Goal: Task Accomplishment & Management: Use online tool/utility

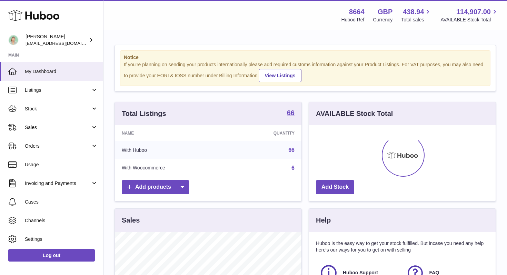
scroll to position [108, 186]
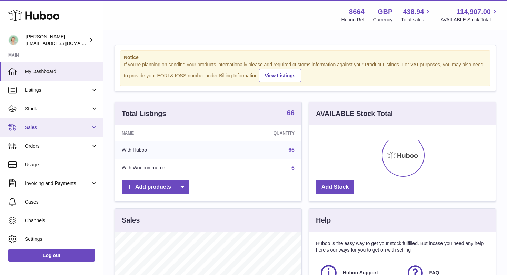
click at [42, 129] on span "Sales" at bounding box center [58, 127] width 66 height 7
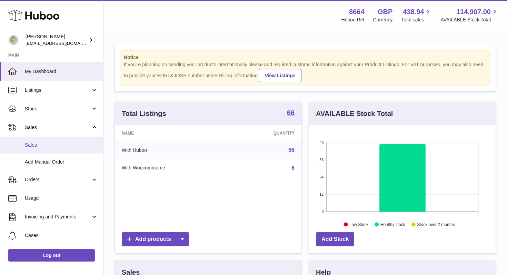
click at [35, 145] on span "Sales" at bounding box center [61, 145] width 73 height 7
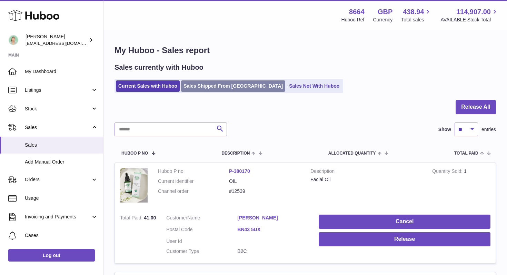
click at [208, 88] on link "Sales Shipped From [GEOGRAPHIC_DATA]" at bounding box center [233, 85] width 104 height 11
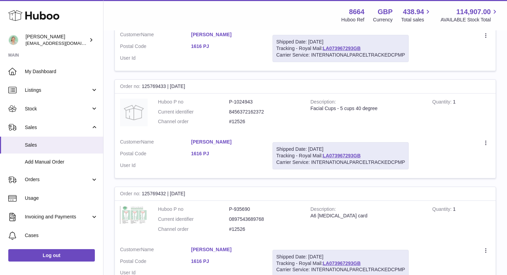
scroll to position [294, 0]
click at [53, 161] on span "Add Manual Order" at bounding box center [61, 162] width 73 height 7
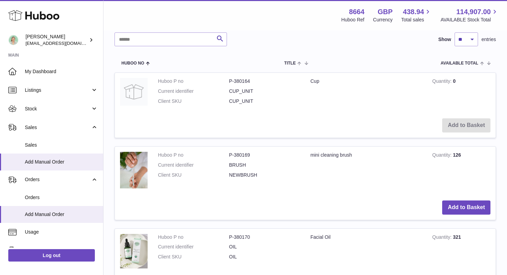
scroll to position [145, 0]
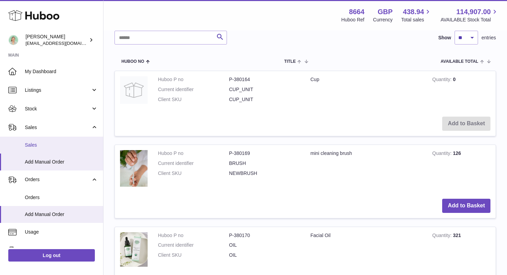
click at [42, 145] on span "Sales" at bounding box center [61, 145] width 73 height 7
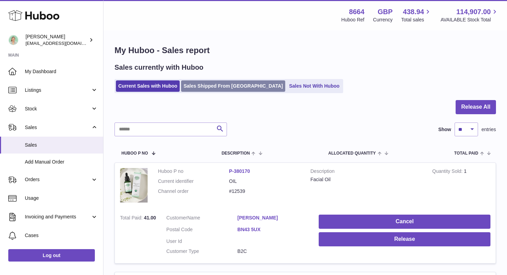
click at [209, 83] on link "Sales Shipped From [GEOGRAPHIC_DATA]" at bounding box center [233, 85] width 104 height 11
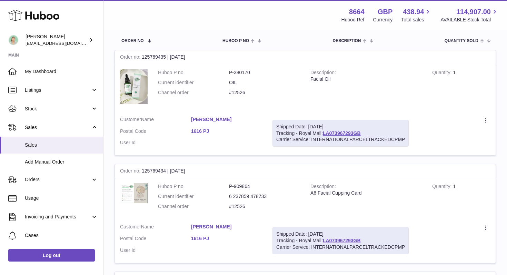
scroll to position [103, 0]
click at [487, 120] on icon at bounding box center [486, 120] width 8 height 7
click at [464, 152] on li "Duplicate Order" at bounding box center [455, 150] width 69 height 15
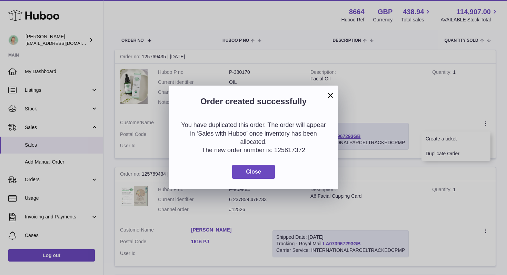
click at [331, 94] on button "×" at bounding box center [330, 95] width 8 height 8
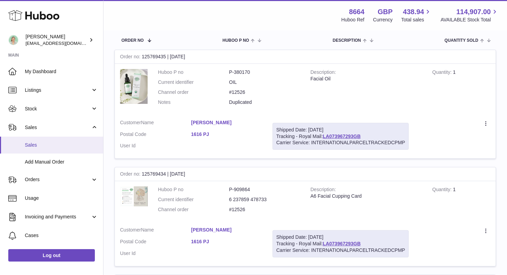
click at [43, 143] on span "Sales" at bounding box center [61, 145] width 73 height 7
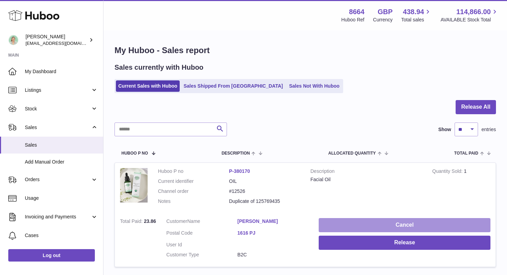
click at [337, 223] on button "Cancel" at bounding box center [404, 225] width 172 height 14
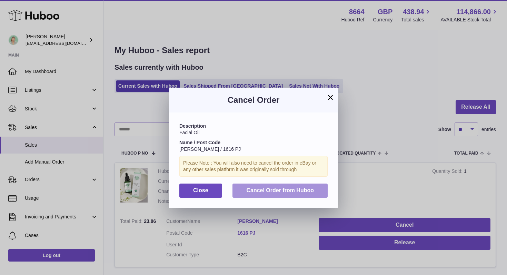
click at [291, 190] on span "Cancel Order from Huboo" at bounding box center [280, 190] width 68 height 6
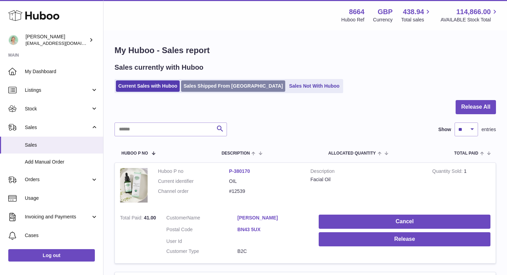
click at [204, 89] on link "Sales Shipped From Huboo" at bounding box center [233, 85] width 104 height 11
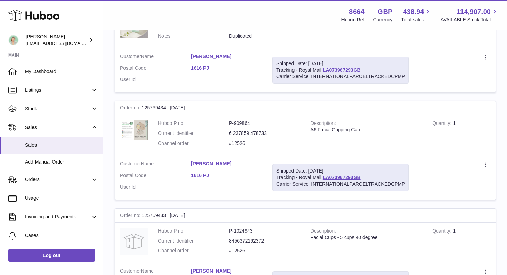
scroll to position [234, 0]
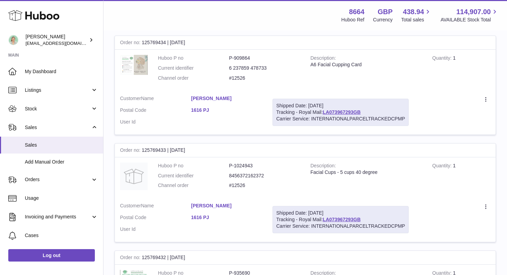
drag, startPoint x: 311, startPoint y: 172, endPoint x: 389, endPoint y: 175, distance: 79.0
click at [389, 175] on td "Description Facial Cups - 5 cups 40 degree" at bounding box center [366, 177] width 122 height 40
click at [381, 175] on div "Facial Cups - 5 cups 40 degree" at bounding box center [365, 172] width 111 height 7
drag, startPoint x: 380, startPoint y: 172, endPoint x: 309, endPoint y: 173, distance: 70.7
click at [309, 173] on td "Description Facial Cups - 5 cups 40 degree" at bounding box center [366, 177] width 122 height 40
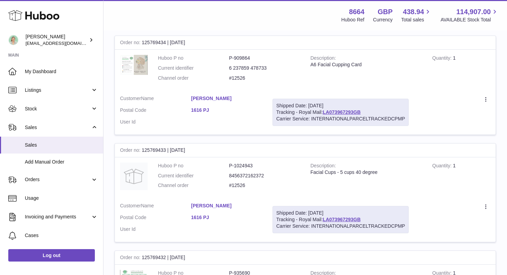
click at [309, 173] on td "Description Facial Cups - 5 cups 40 degree" at bounding box center [366, 177] width 122 height 40
drag, startPoint x: 310, startPoint y: 173, endPoint x: 382, endPoint y: 174, distance: 71.4
click at [382, 174] on div "Facial Cups - 5 cups 40 degree" at bounding box center [365, 172] width 111 height 7
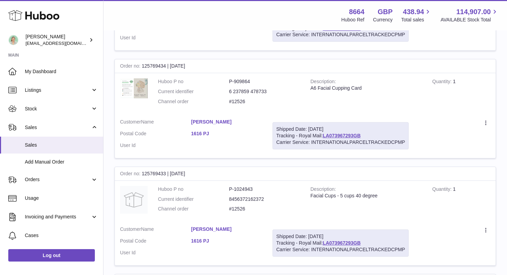
scroll to position [200, 0]
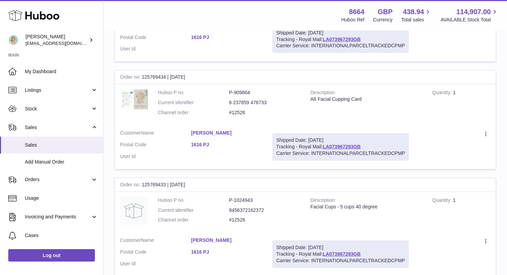
drag, startPoint x: 363, startPoint y: 101, endPoint x: 307, endPoint y: 98, distance: 55.9
click at [307, 98] on td "Description A6 Facial Cupping Card" at bounding box center [366, 104] width 122 height 40
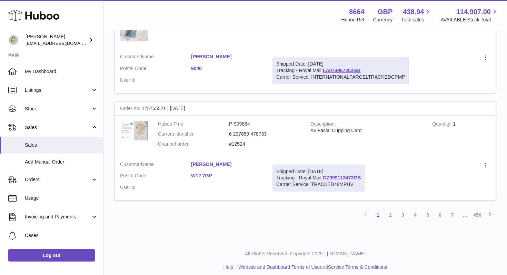
scroll to position [1048, 0]
click at [46, 164] on span "Add Manual Order" at bounding box center [61, 162] width 73 height 7
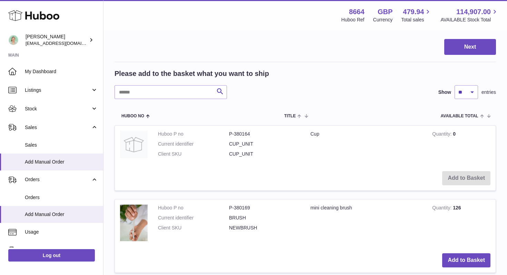
scroll to position [121, 0]
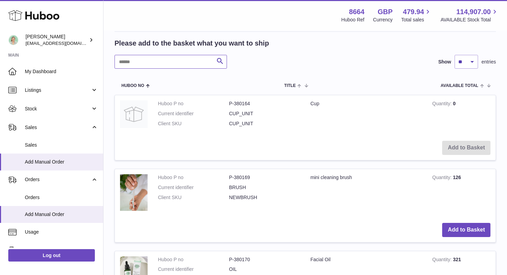
click at [155, 60] on input "text" at bounding box center [170, 62] width 112 height 14
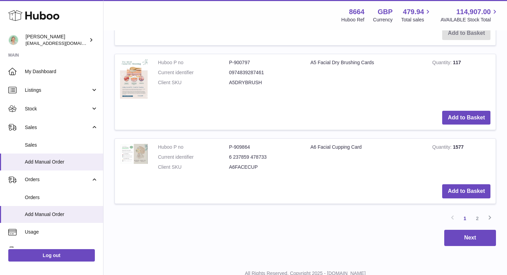
scroll to position [840, 0]
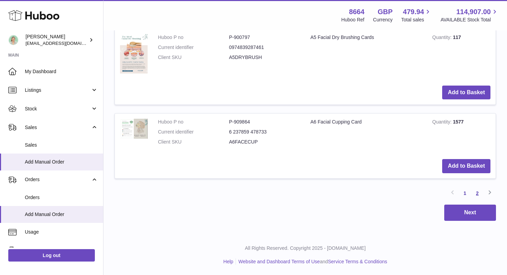
click at [477, 192] on link "2" at bounding box center [477, 193] width 12 height 12
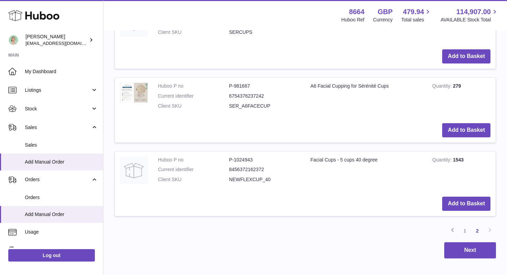
scroll to position [546, 0]
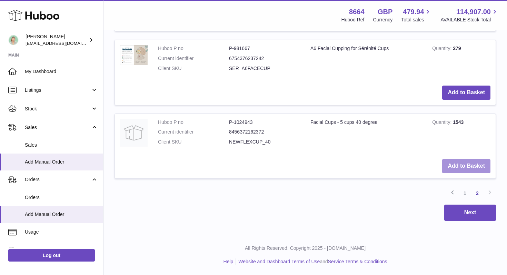
click at [467, 168] on button "Add to Basket" at bounding box center [466, 166] width 48 height 14
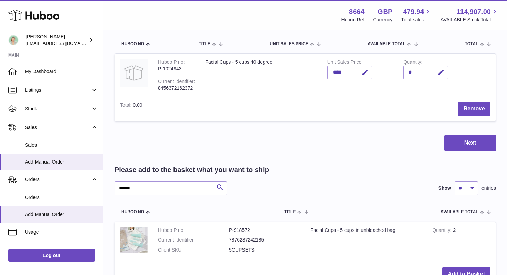
scroll to position [72, 0]
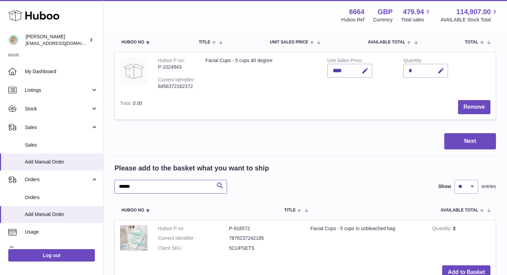
click at [159, 189] on input "******" at bounding box center [170, 187] width 112 height 14
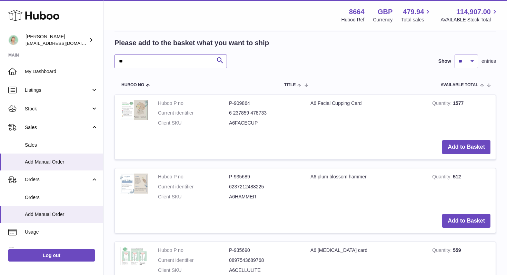
scroll to position [197, 0]
type input "**"
drag, startPoint x: 233, startPoint y: 123, endPoint x: 283, endPoint y: 123, distance: 50.0
click at [283, 123] on dd "A6FACECUP" at bounding box center [264, 123] width 71 height 7
click at [469, 147] on button "Add to Basket" at bounding box center [466, 147] width 48 height 14
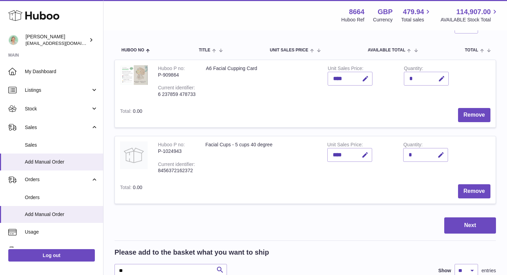
scroll to position [65, 0]
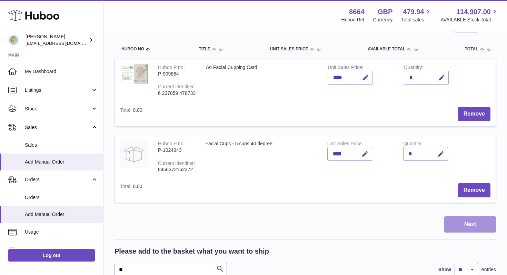
click at [466, 221] on button "Next" at bounding box center [470, 224] width 52 height 16
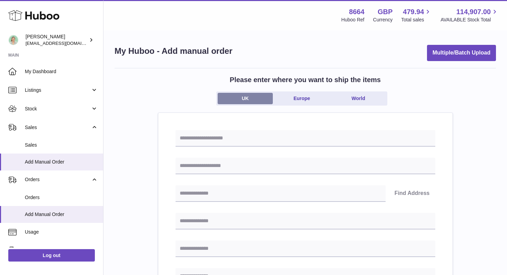
click at [251, 98] on link "UK" at bounding box center [244, 98] width 55 height 11
click at [309, 100] on link "Europe" at bounding box center [301, 98] width 55 height 11
click at [258, 97] on link "UK" at bounding box center [244, 98] width 55 height 11
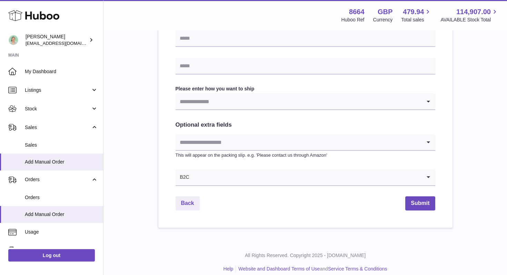
scroll to position [327, 0]
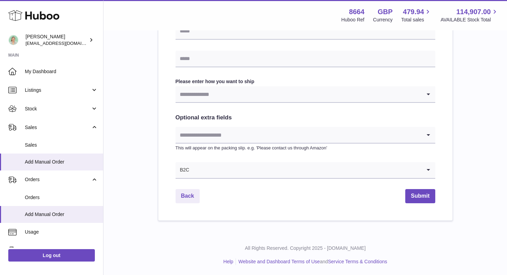
click at [227, 95] on input "Search for option" at bounding box center [298, 94] width 246 height 16
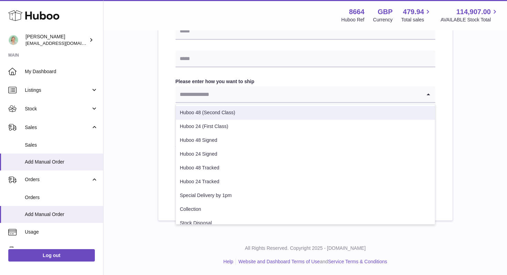
click at [235, 113] on li "Huboo 48 (Second Class)" at bounding box center [305, 113] width 259 height 14
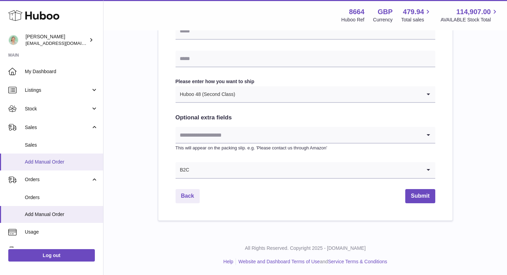
click at [43, 162] on span "Add Manual Order" at bounding box center [61, 162] width 73 height 7
